Goal: Communication & Community: Ask a question

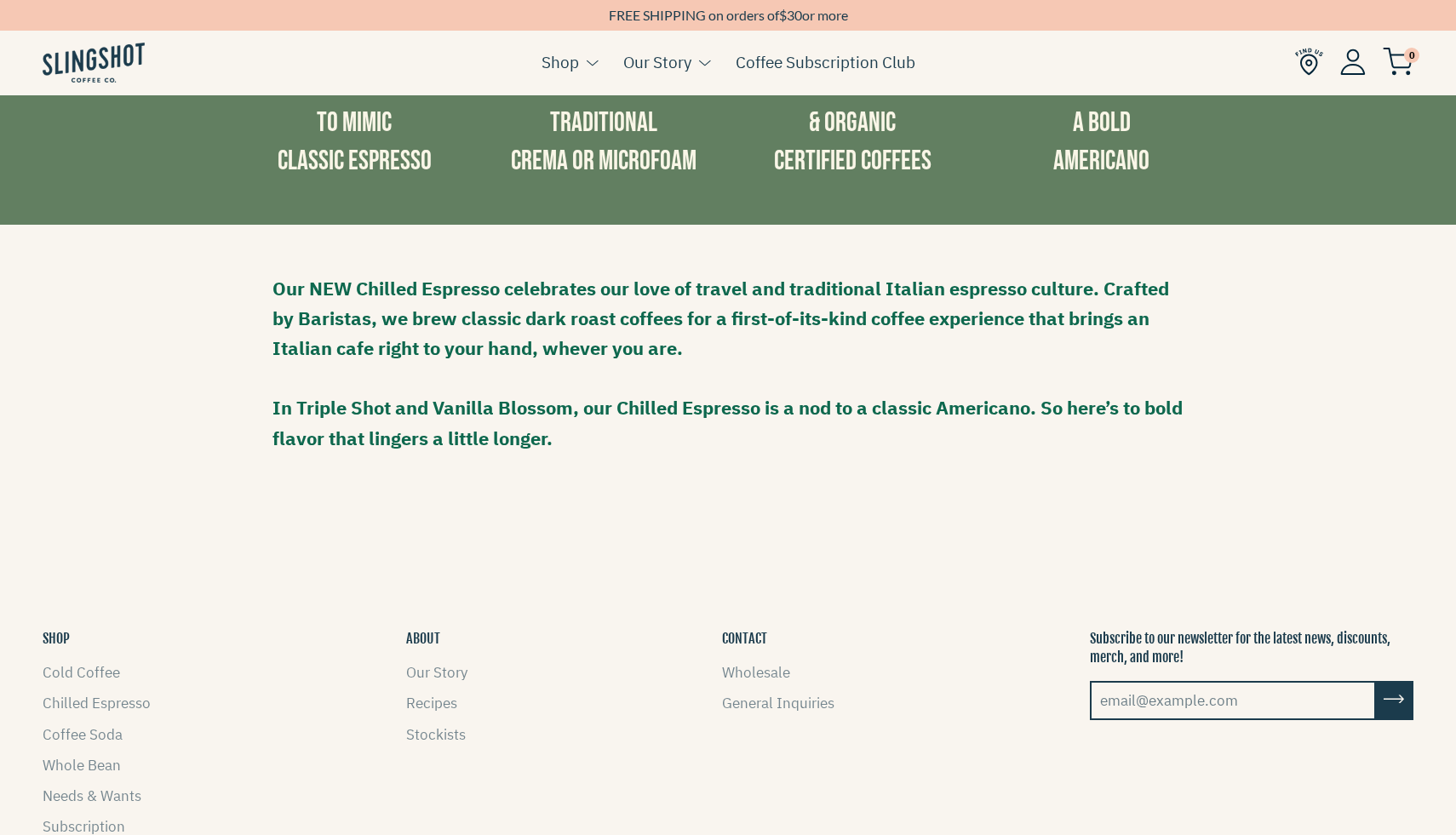
scroll to position [1471, 0]
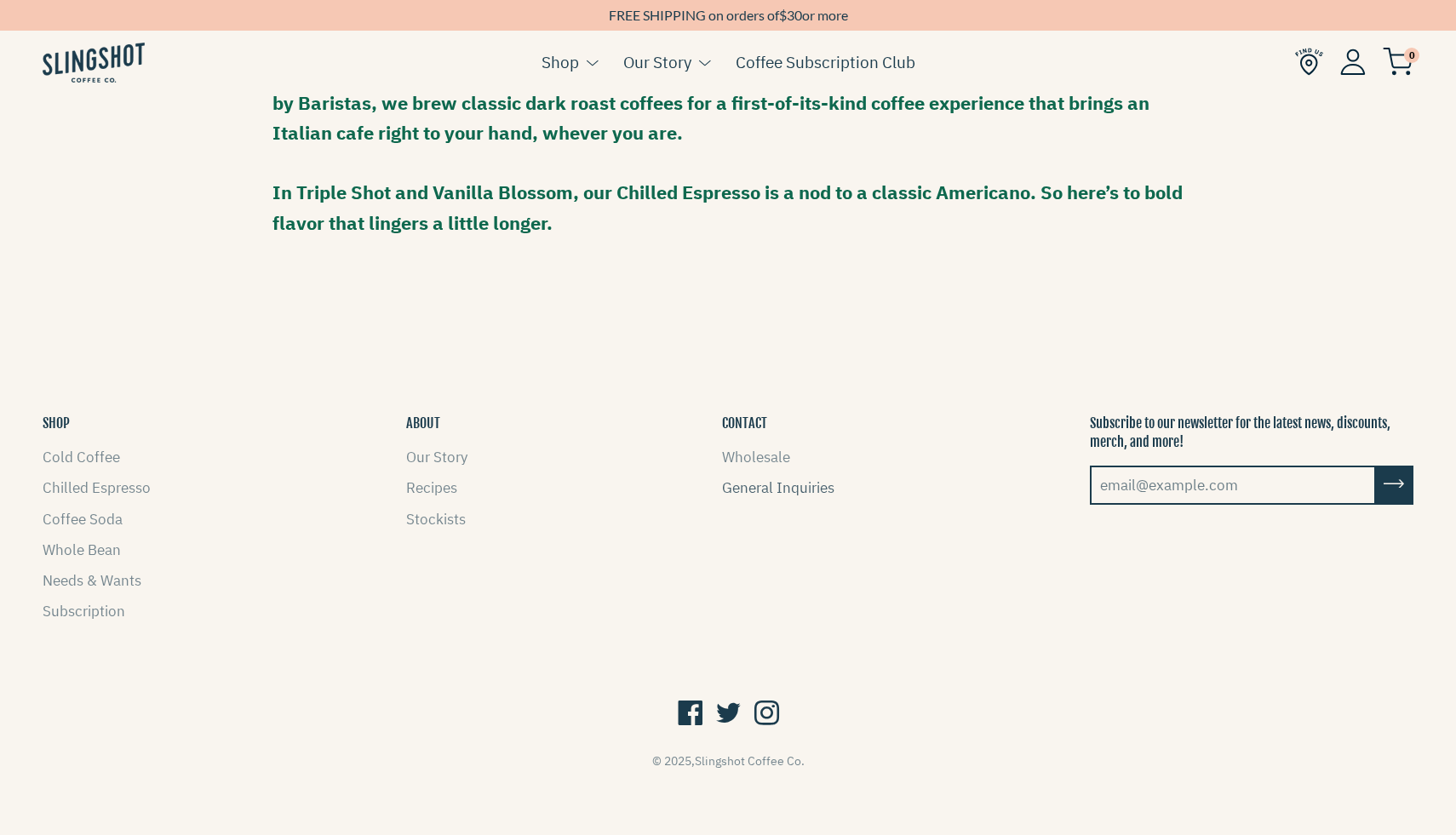
click at [779, 490] on link "General Inquiries" at bounding box center [778, 488] width 112 height 19
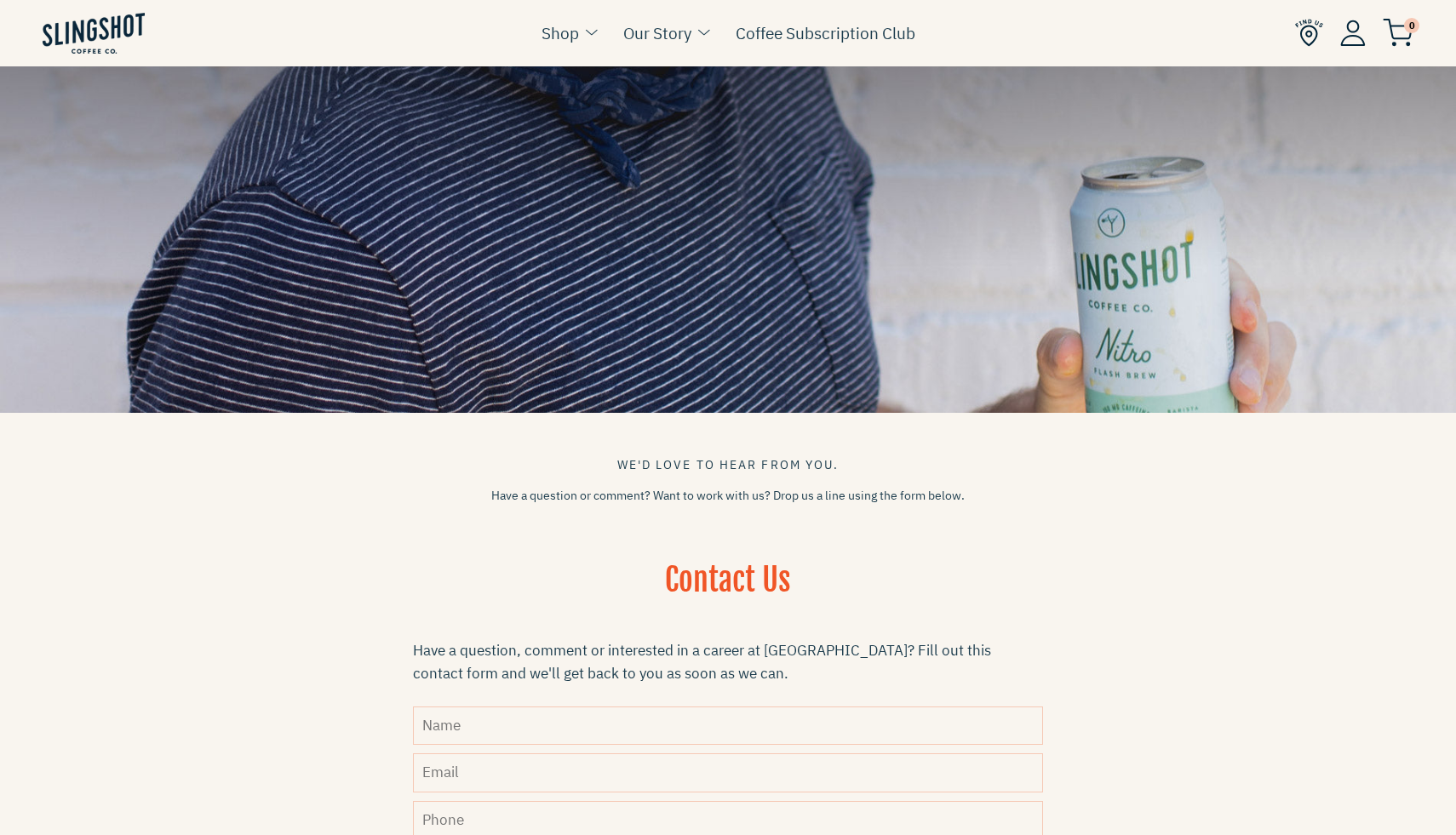
click at [572, 733] on input "Name" at bounding box center [728, 725] width 630 height 38
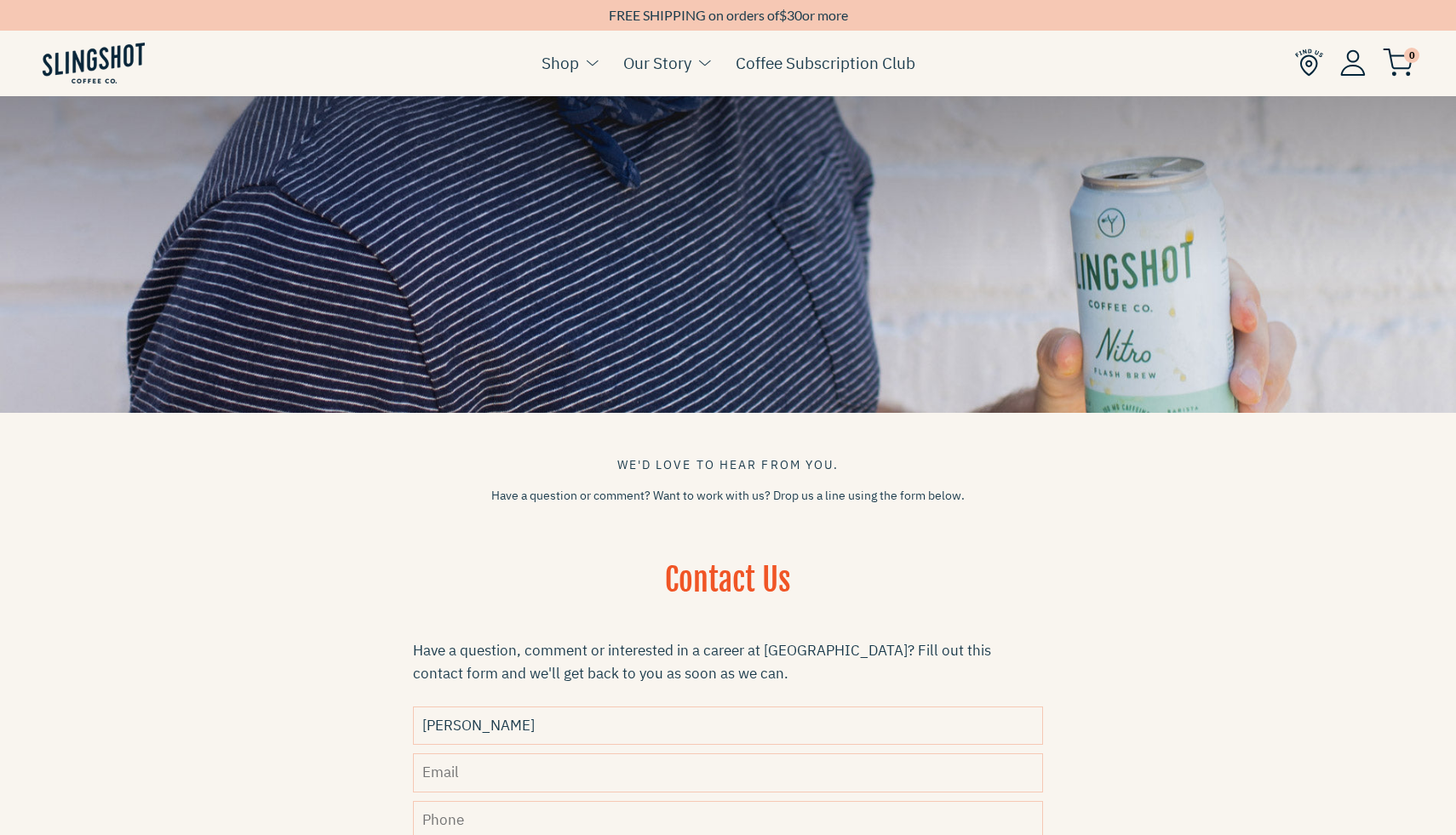
type input "[PERSON_NAME]"
type input "[EMAIL_ADDRESS][DOMAIN_NAME]"
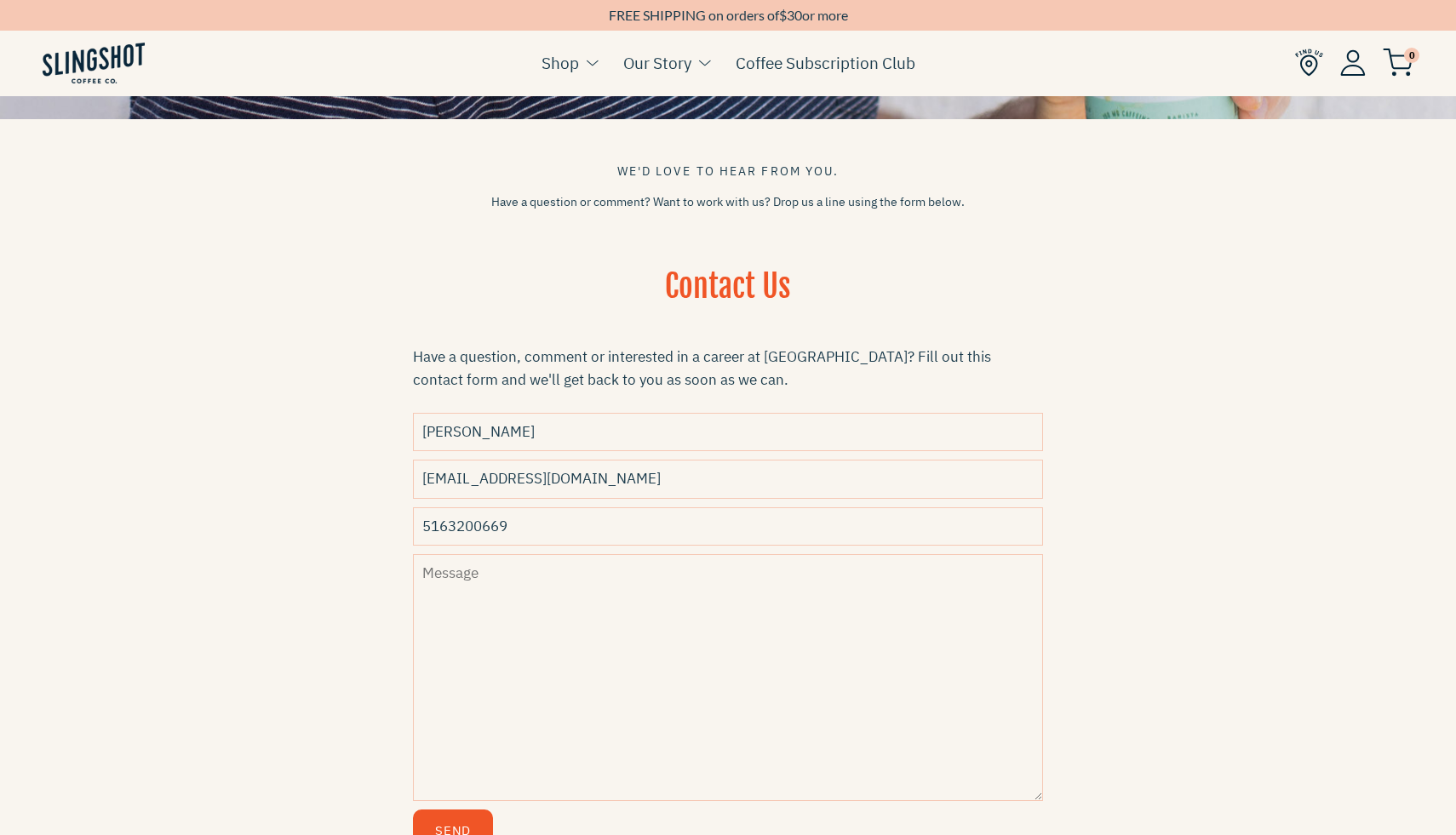
scroll to position [305, 0]
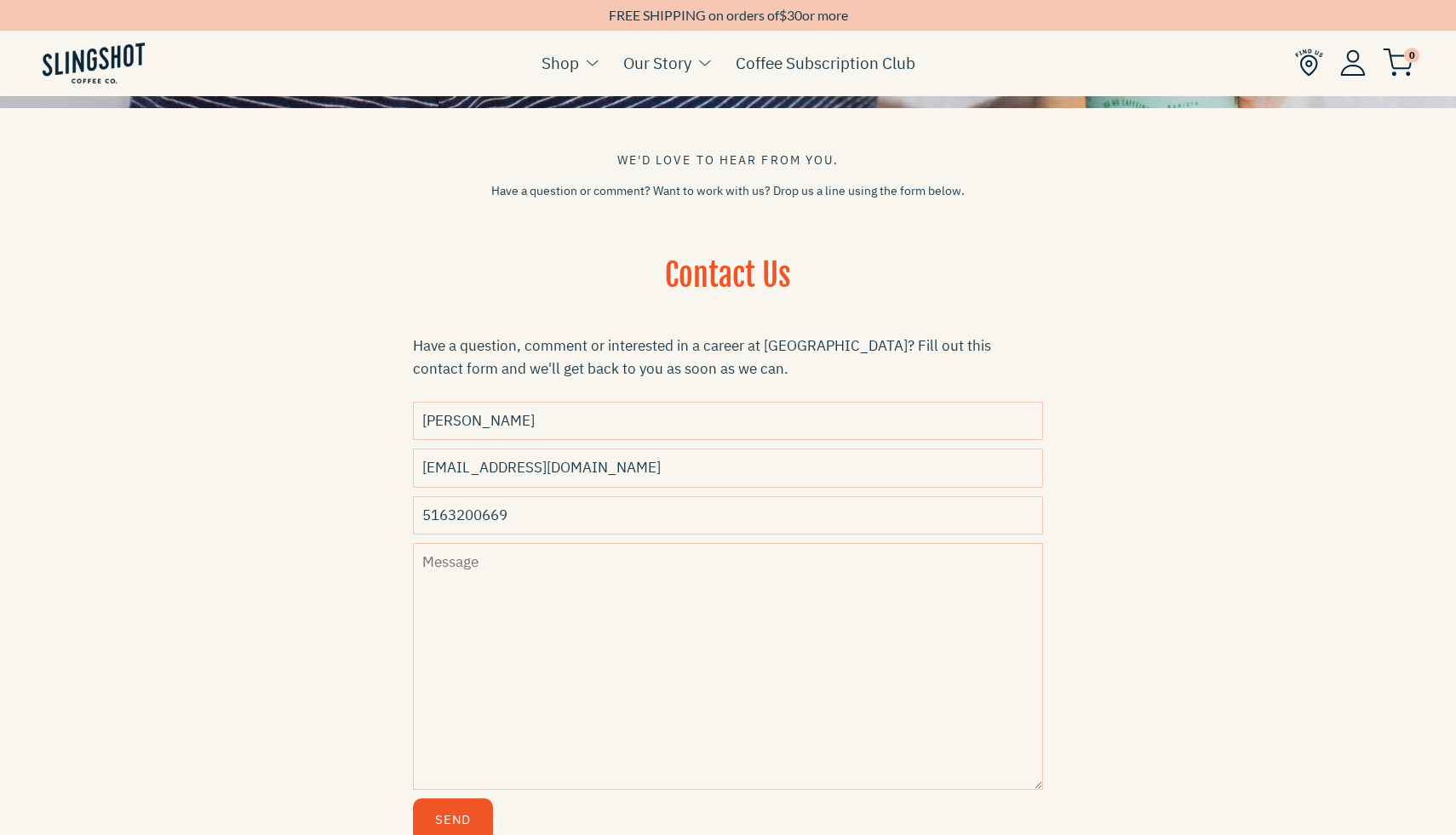
paste input "Hi [PERSON_NAME]’s Team! I’m [PERSON_NAME], one of the founders of mobius, a fa…"
type input "5163200669"
click at [492, 589] on textarea "Message" at bounding box center [728, 666] width 630 height 247
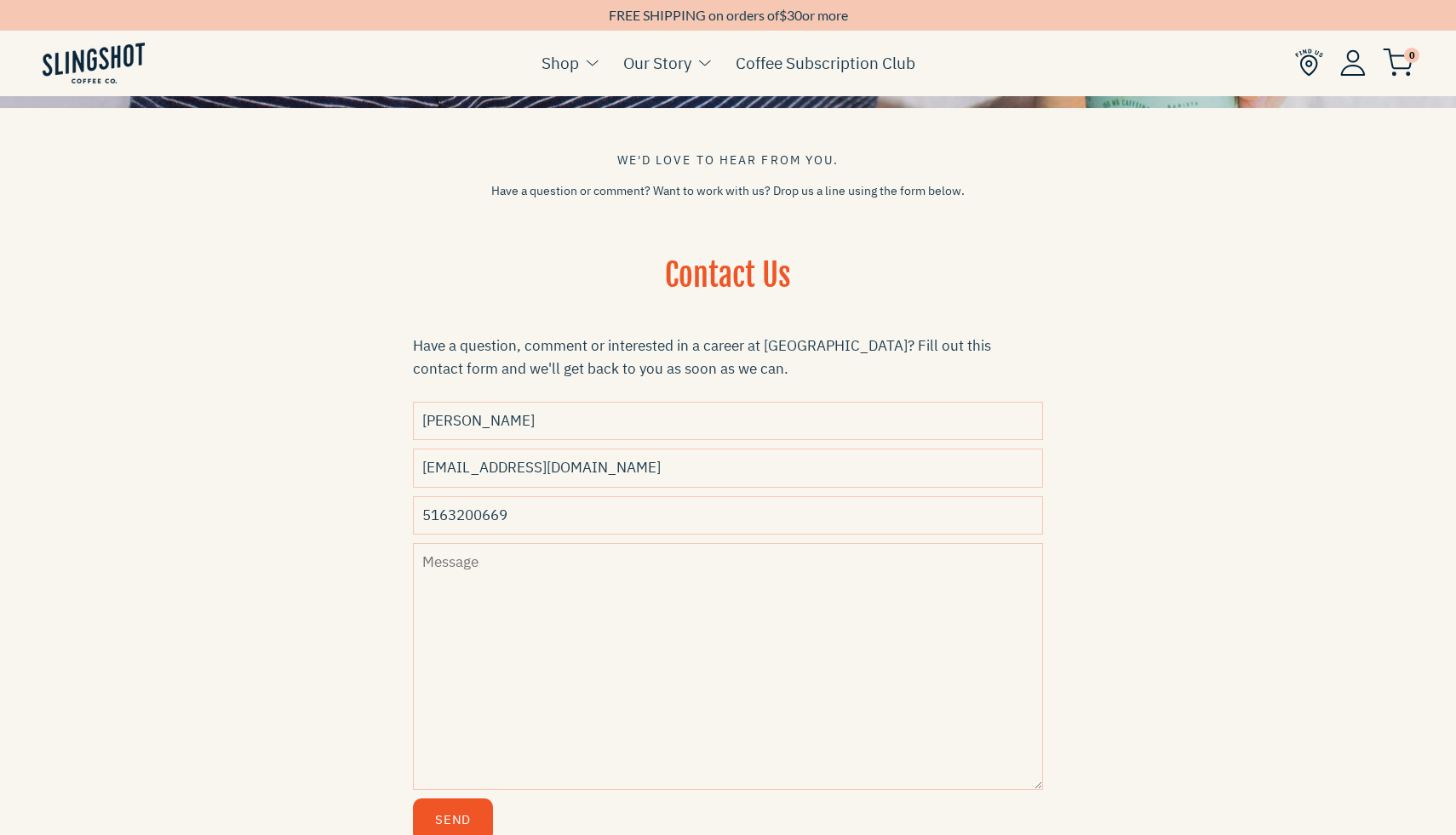
paste textarea "Hi [PERSON_NAME]’s Team! I’m [PERSON_NAME], one of the founders of mobius, a fa…"
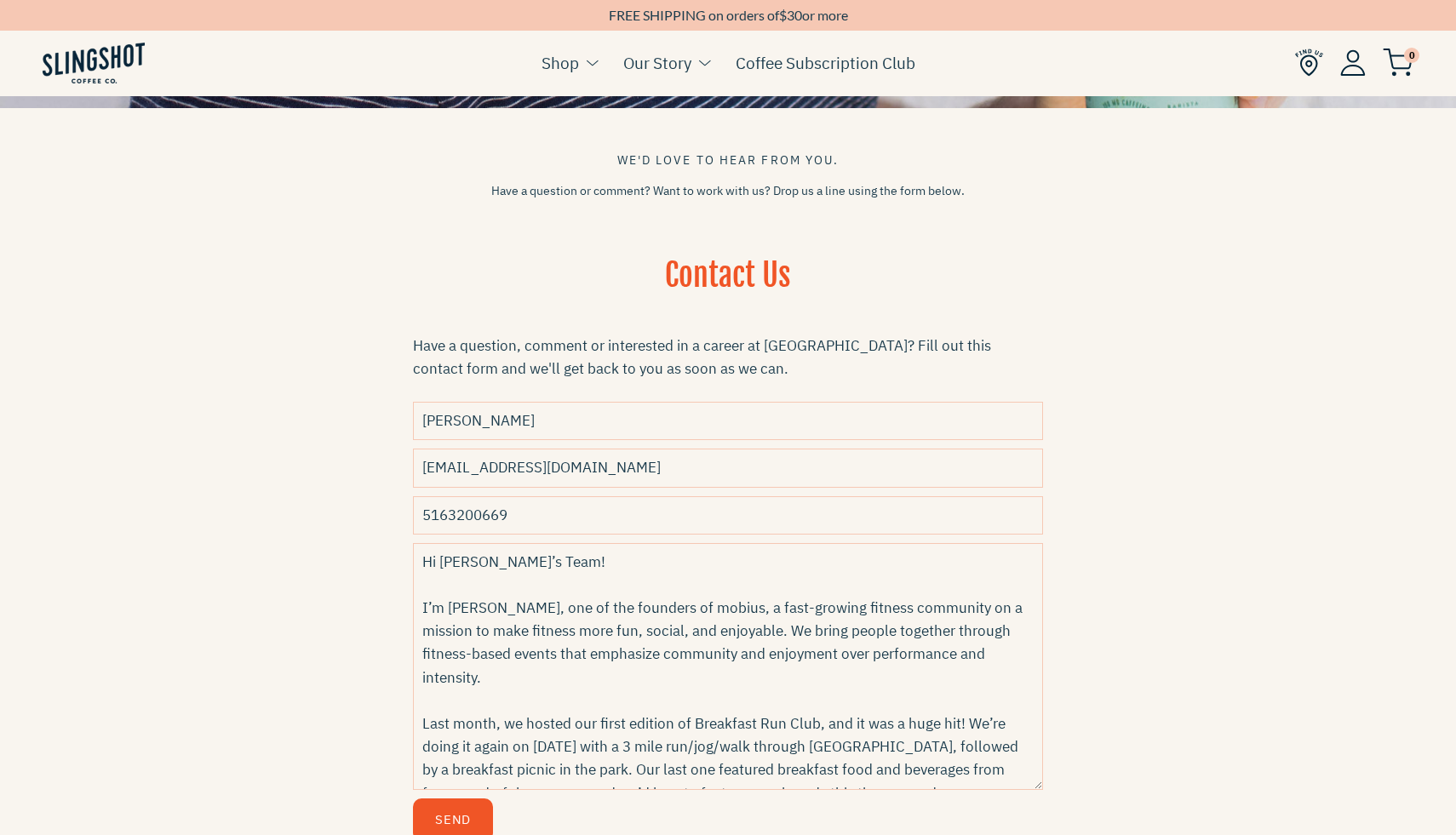
click at [470, 559] on textarea "Hi [PERSON_NAME]’s Team! I’m [PERSON_NAME], one of the founders of mobius, a fa…" at bounding box center [728, 666] width 630 height 247
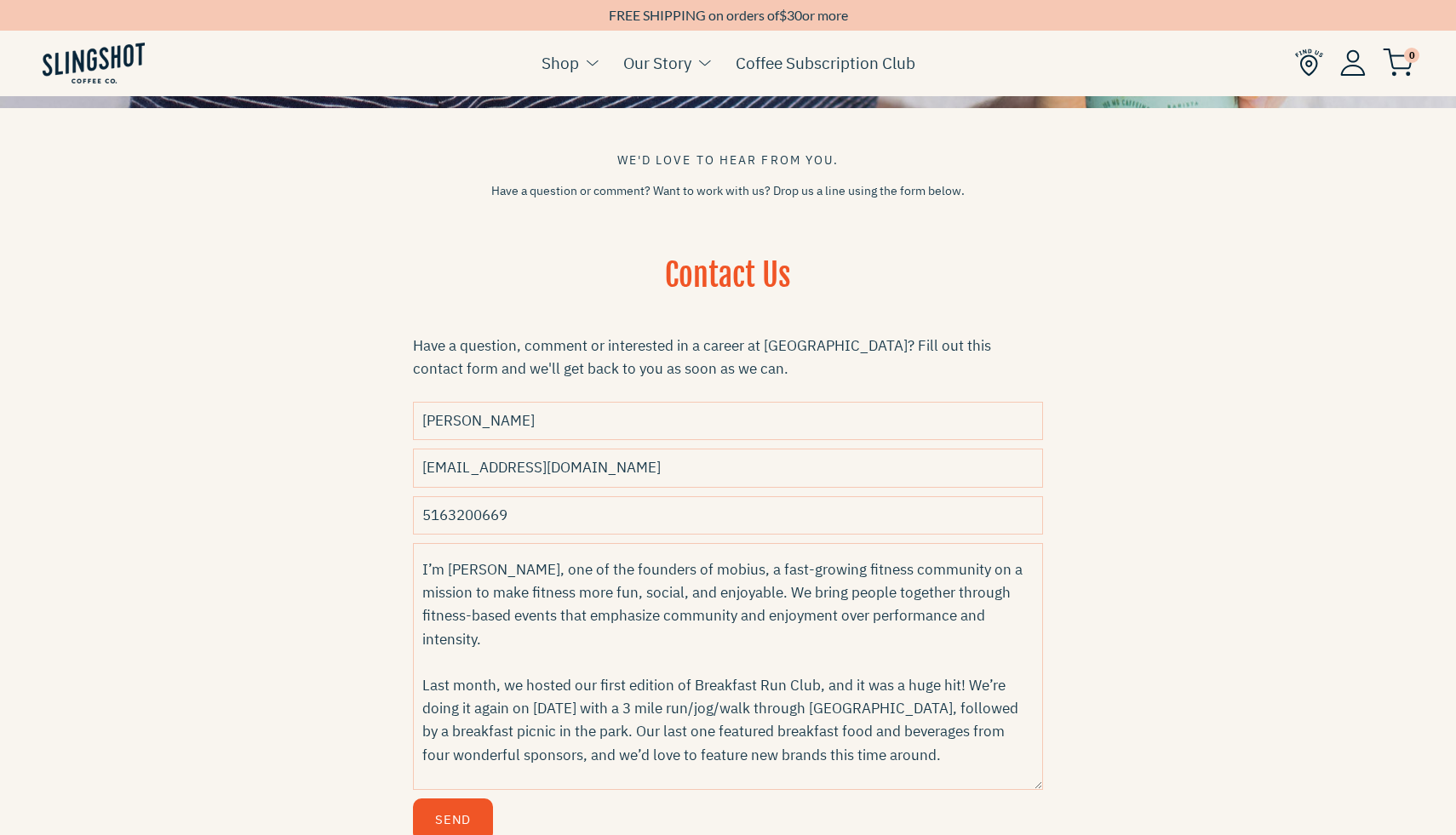
scroll to position [44, 0]
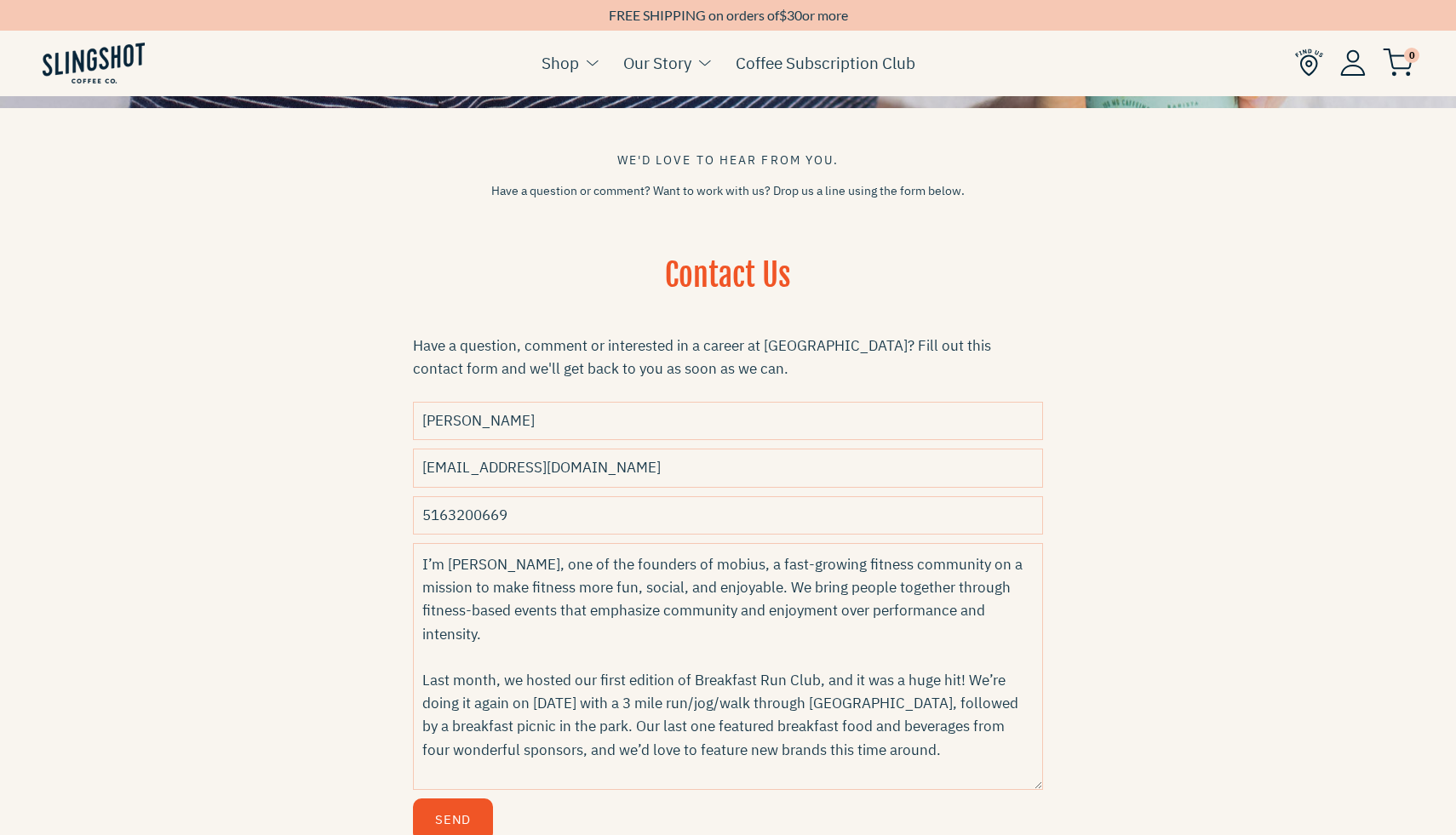
click at [812, 659] on textarea "Hi Slingshot Team! I’m [PERSON_NAME], one of the founders of mobius, a fast-gro…" at bounding box center [728, 666] width 630 height 247
paste textarea "[URL][DOMAIN_NAME]"
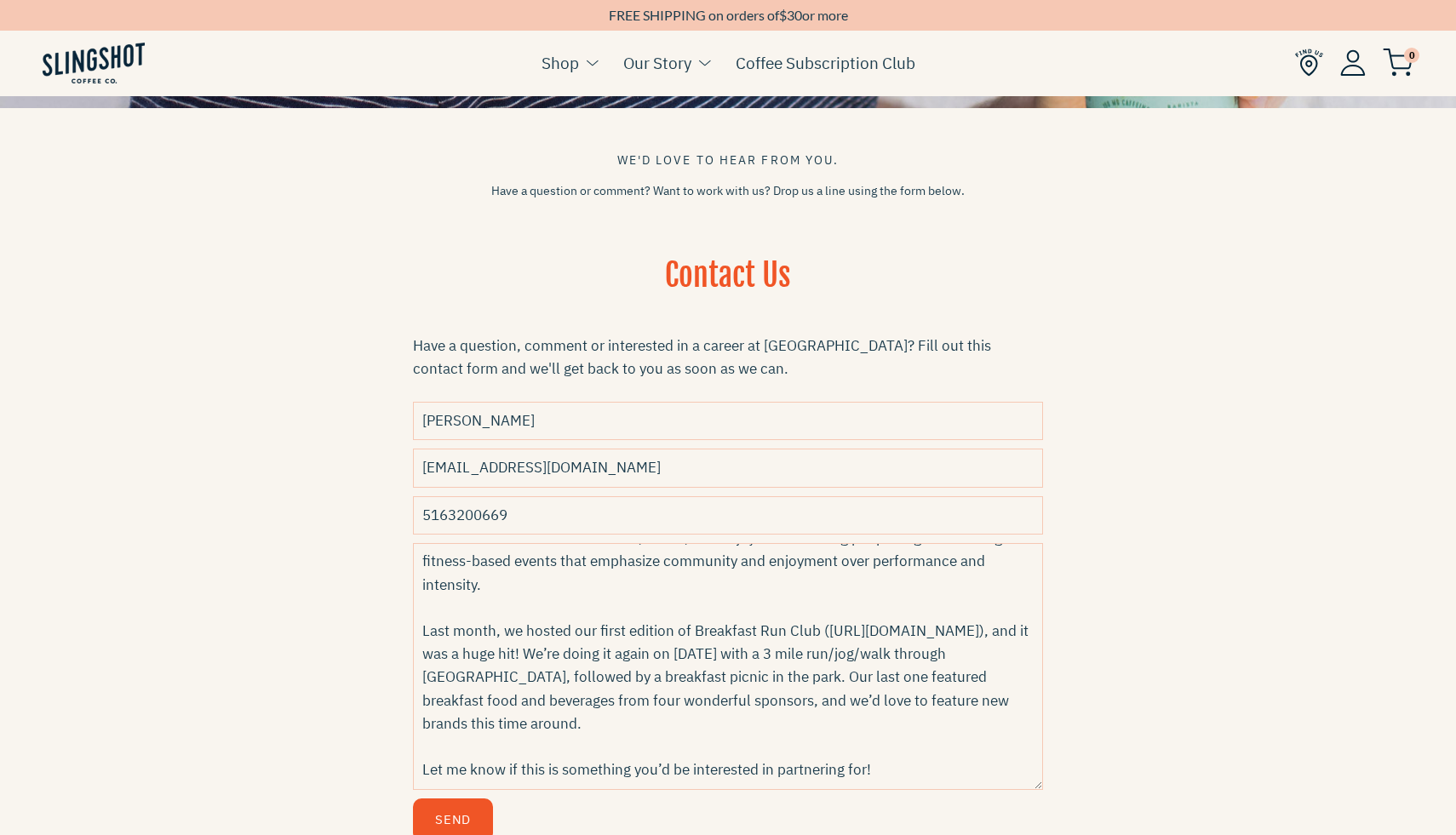
scroll to position [139, 0]
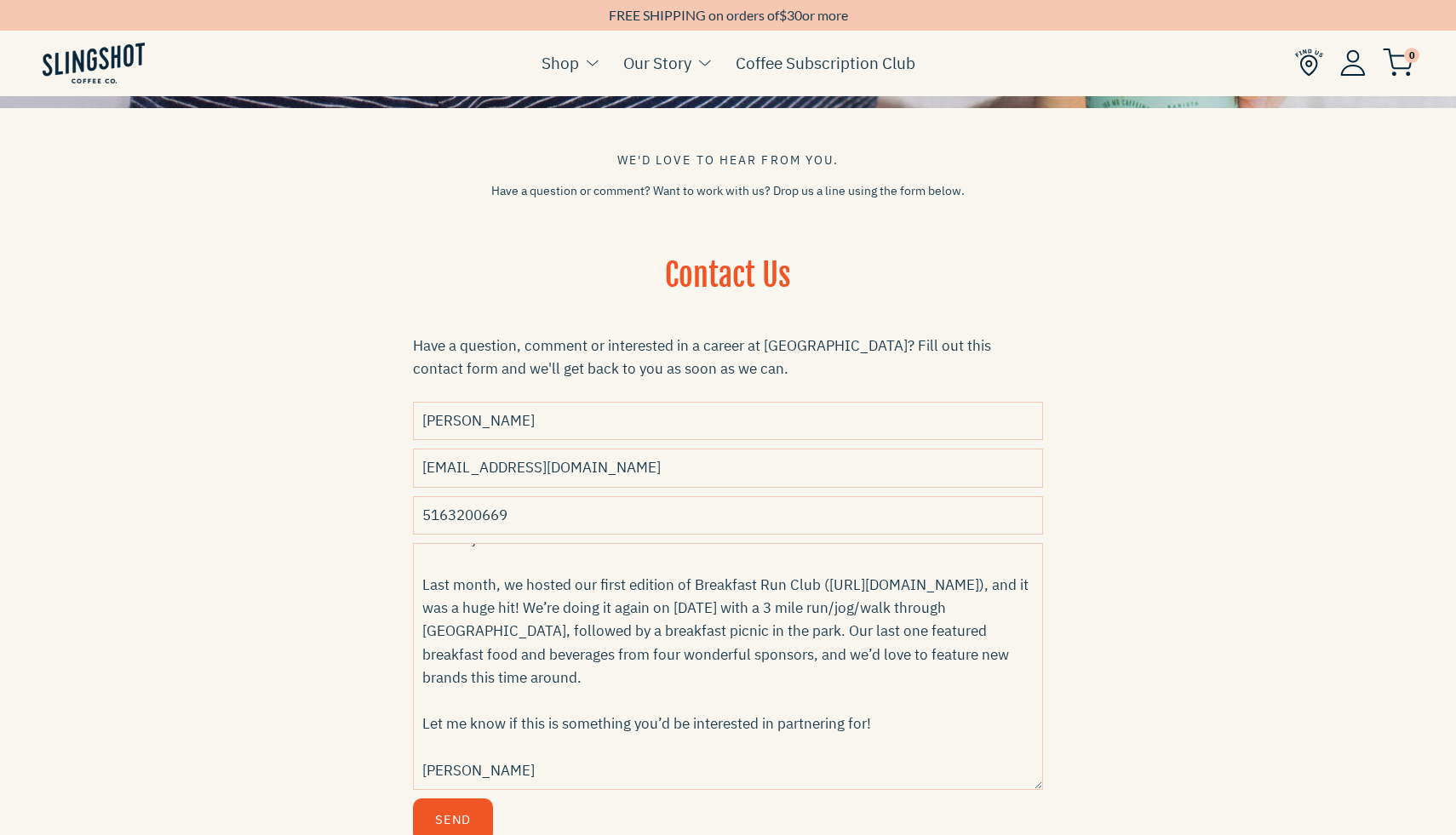
type textarea "Hi Slingshot Team! I’m [PERSON_NAME], one of the founders of mobius, a fast-gro…"
click at [467, 814] on button "Send" at bounding box center [453, 820] width 80 height 44
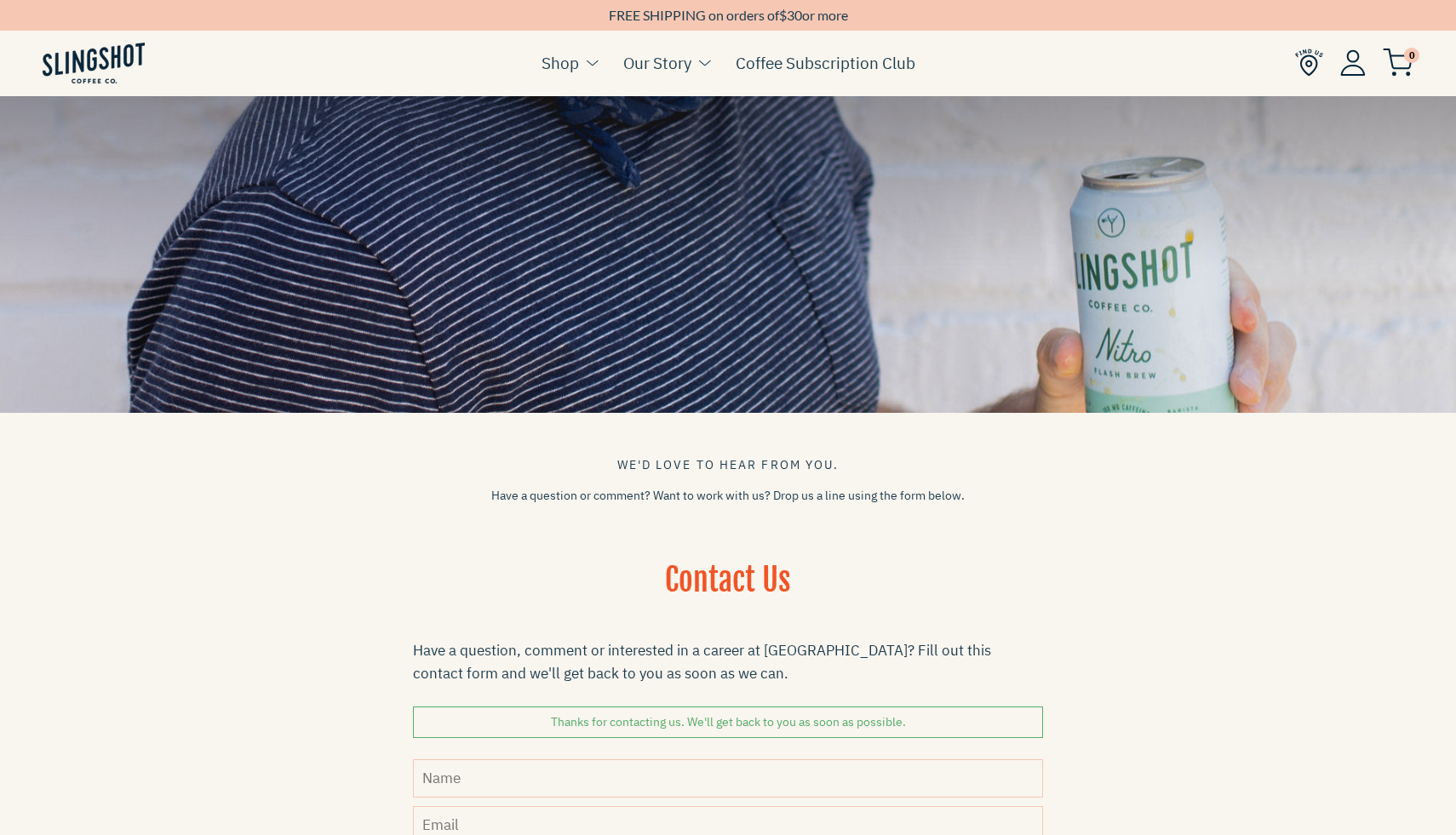
click at [96, 43] on img at bounding box center [93, 63] width 103 height 41
